Goal: Navigation & Orientation: Find specific page/section

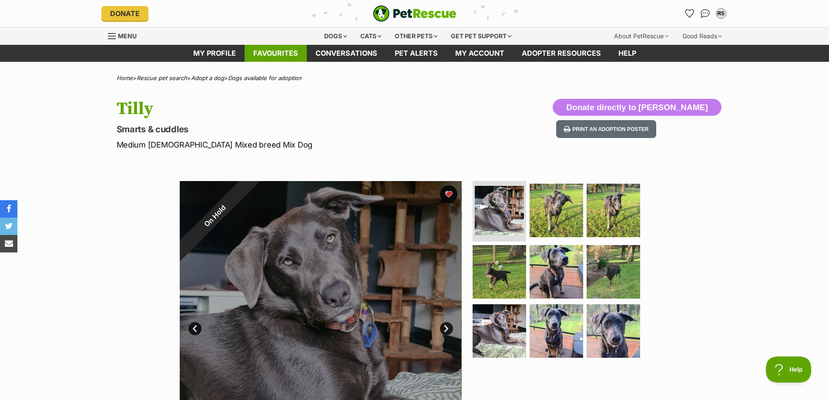
click at [299, 51] on link "Favourites" at bounding box center [275, 53] width 62 height 17
